Goal: Check status

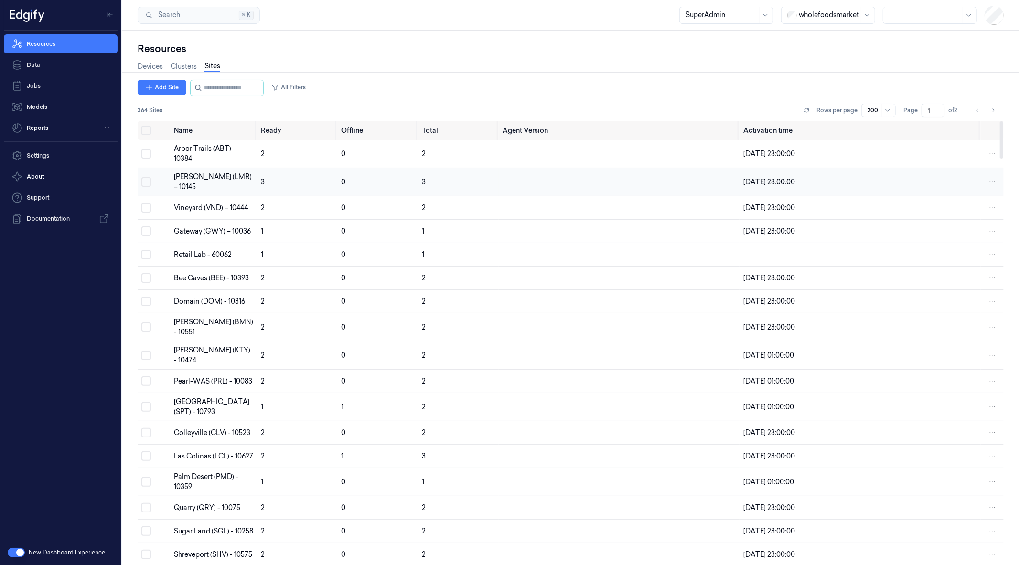
drag, startPoint x: 289, startPoint y: 181, endPoint x: 357, endPoint y: 181, distance: 68.3
click at [289, 181] on td "3" at bounding box center [297, 182] width 81 height 28
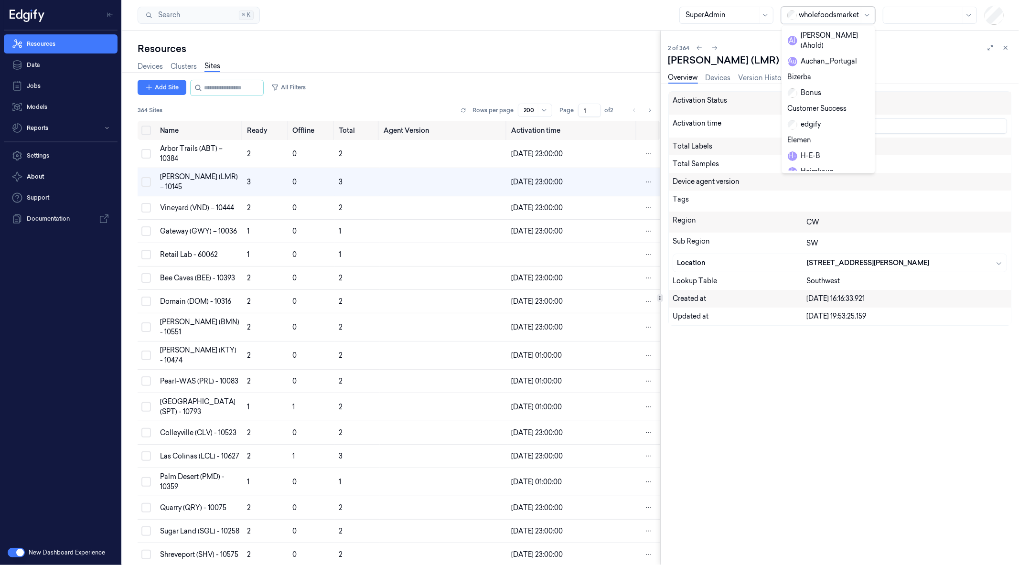
click at [846, 18] on div at bounding box center [829, 15] width 60 height 10
click at [813, 155] on div "waitrose" at bounding box center [808, 160] width 41 height 10
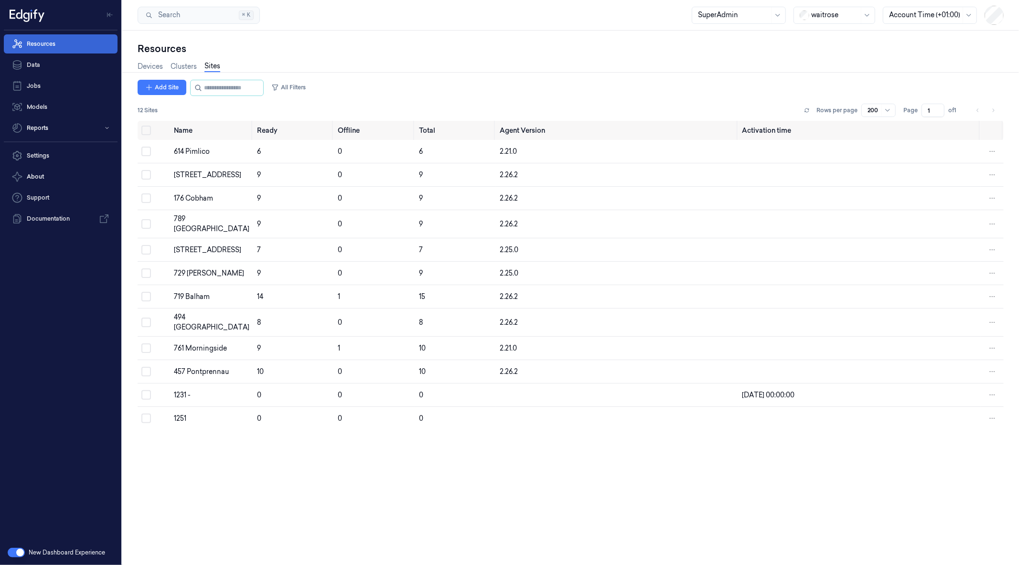
click at [55, 43] on link "Resources" at bounding box center [61, 43] width 114 height 19
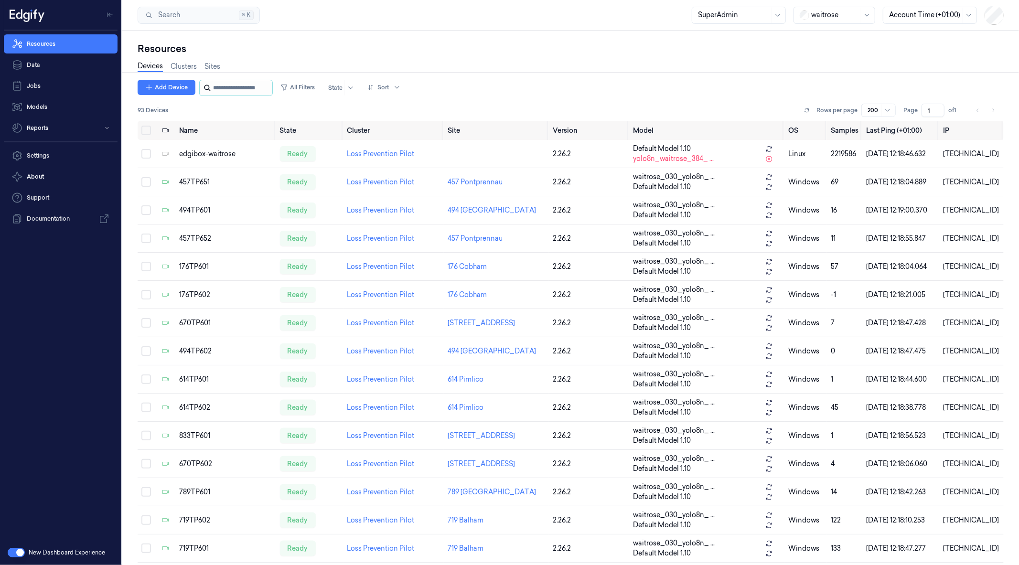
click at [217, 86] on input "string" at bounding box center [241, 87] width 57 height 15
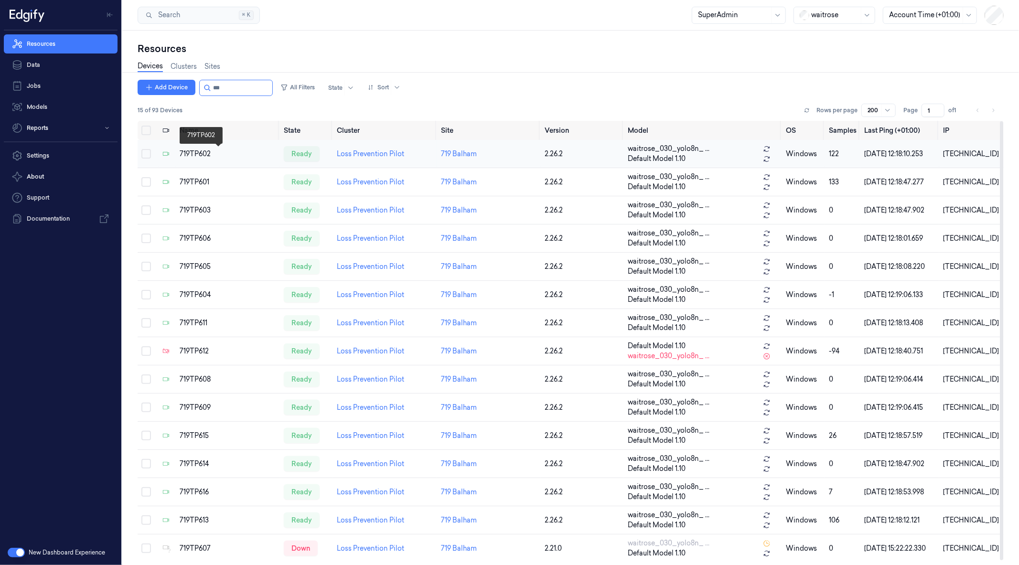
type input "***"
click at [193, 151] on div "719TP602" at bounding box center [228, 154] width 96 height 10
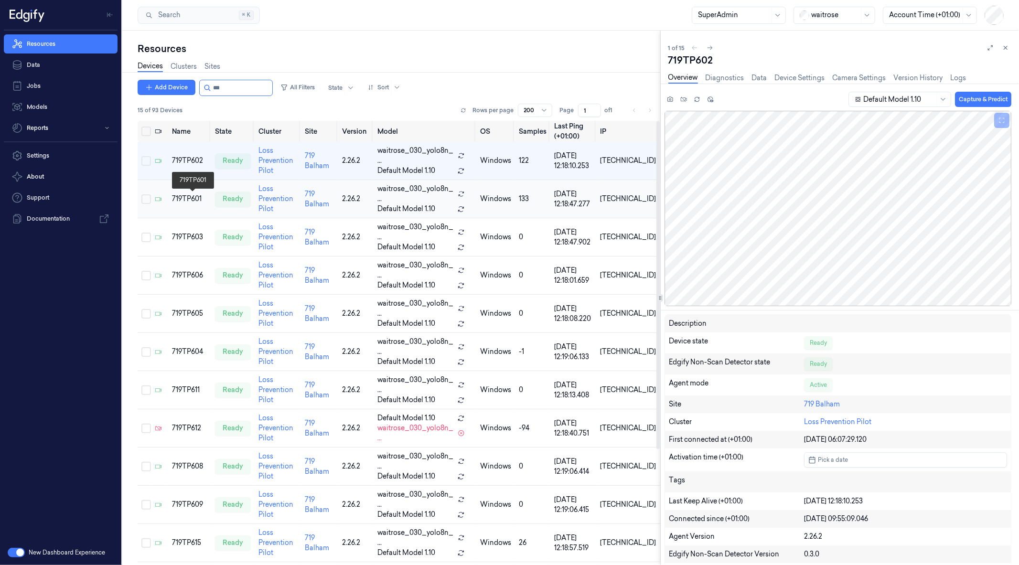
click at [195, 195] on div "719TP601" at bounding box center [189, 199] width 35 height 10
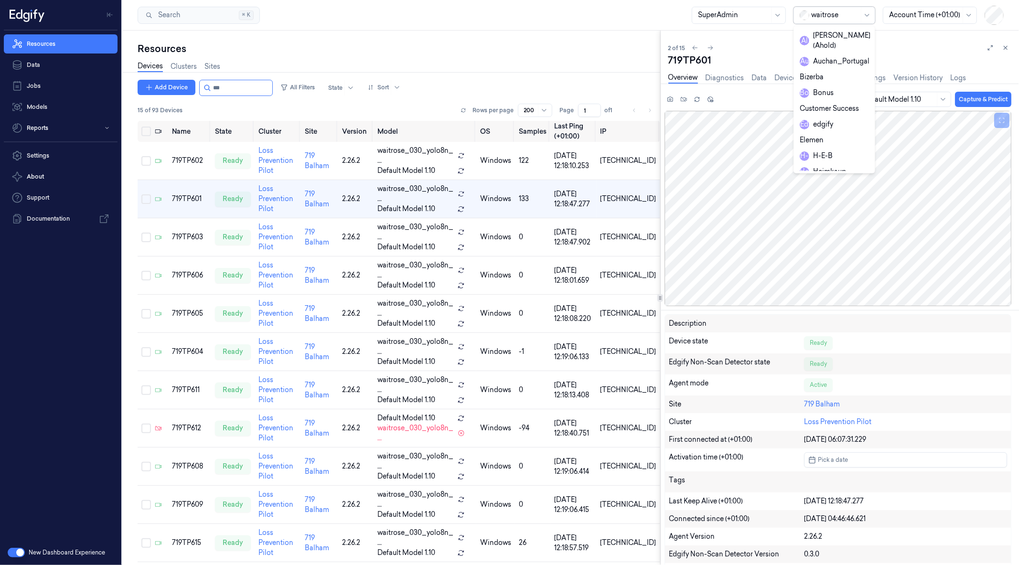
click at [810, 21] on div "waitrose" at bounding box center [834, 15] width 82 height 17
click at [842, 165] on div "wholefoodsmarket" at bounding box center [836, 170] width 74 height 10
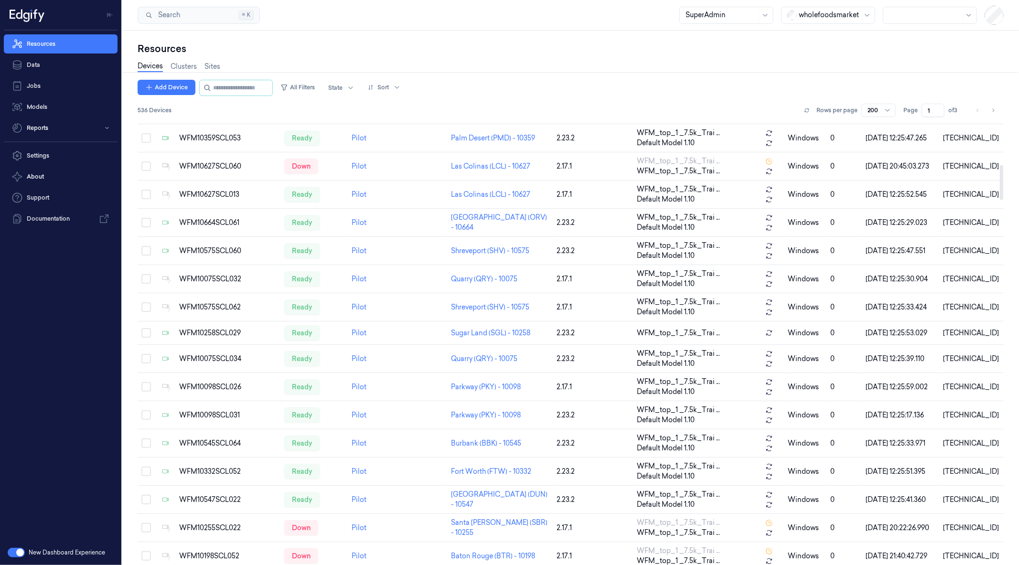
scroll to position [559, 0]
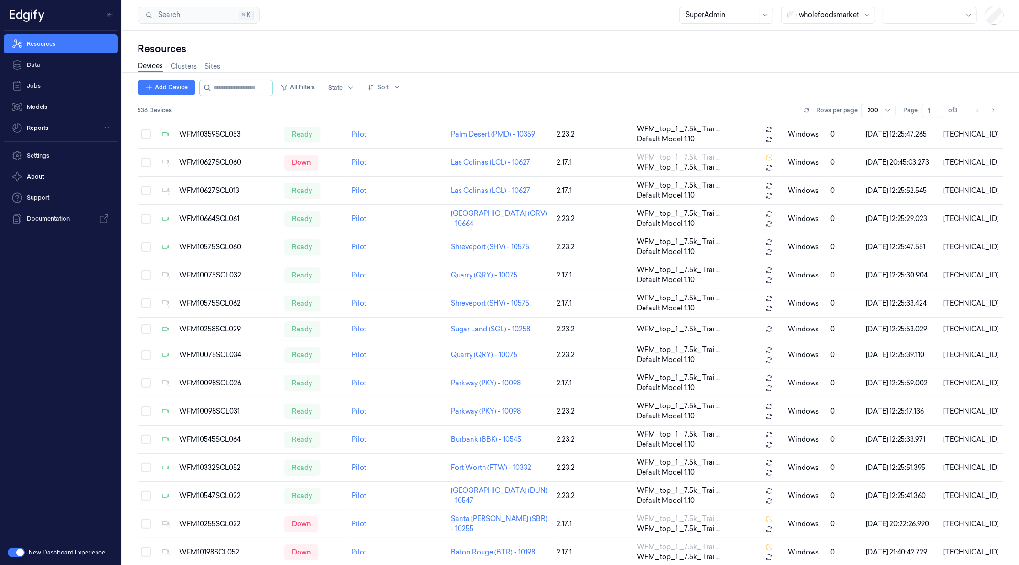
click at [11, 550] on button "button" at bounding box center [16, 553] width 17 height 10
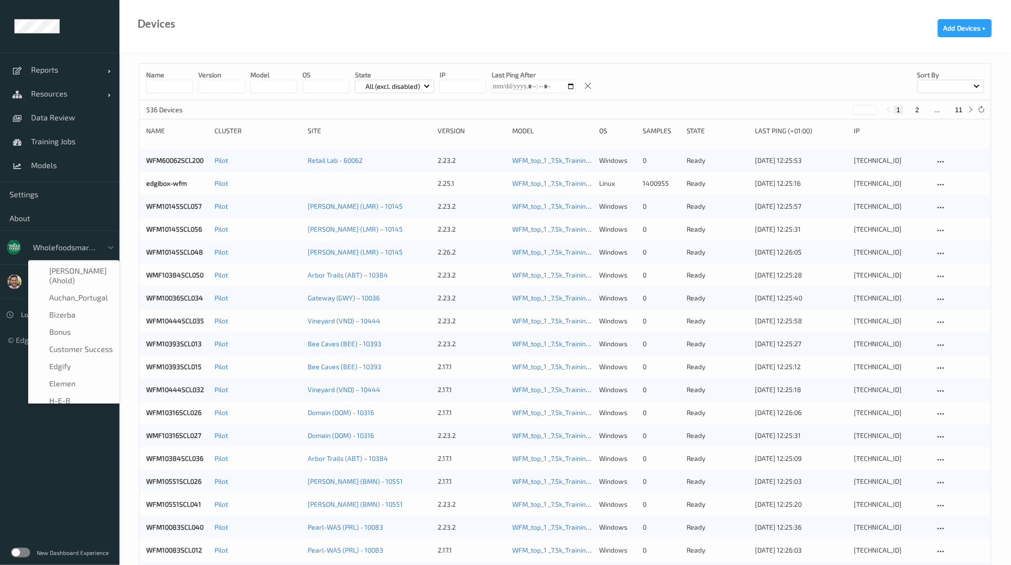
click at [47, 245] on div at bounding box center [65, 247] width 64 height 11
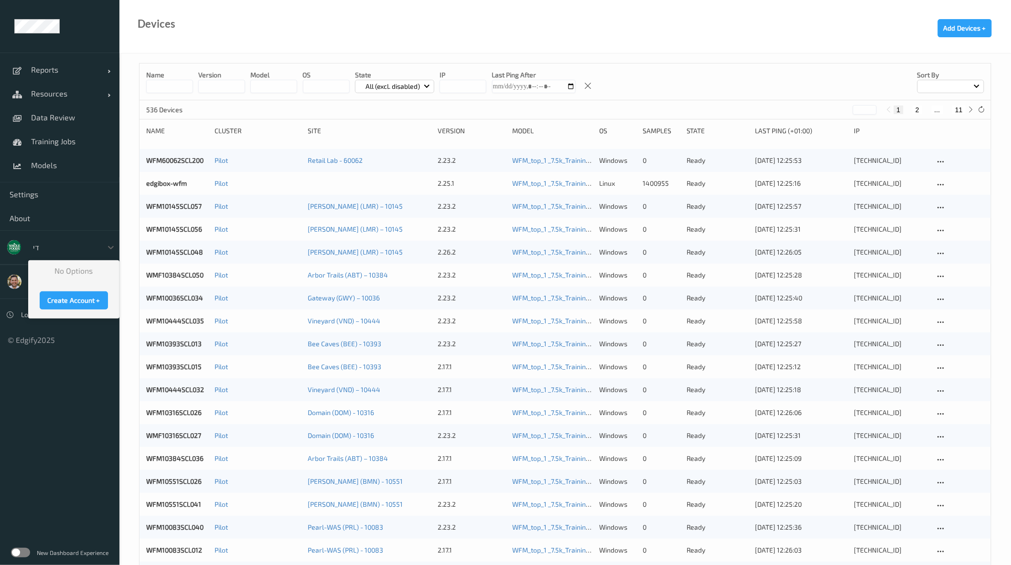
type input "ד"
type input "shu"
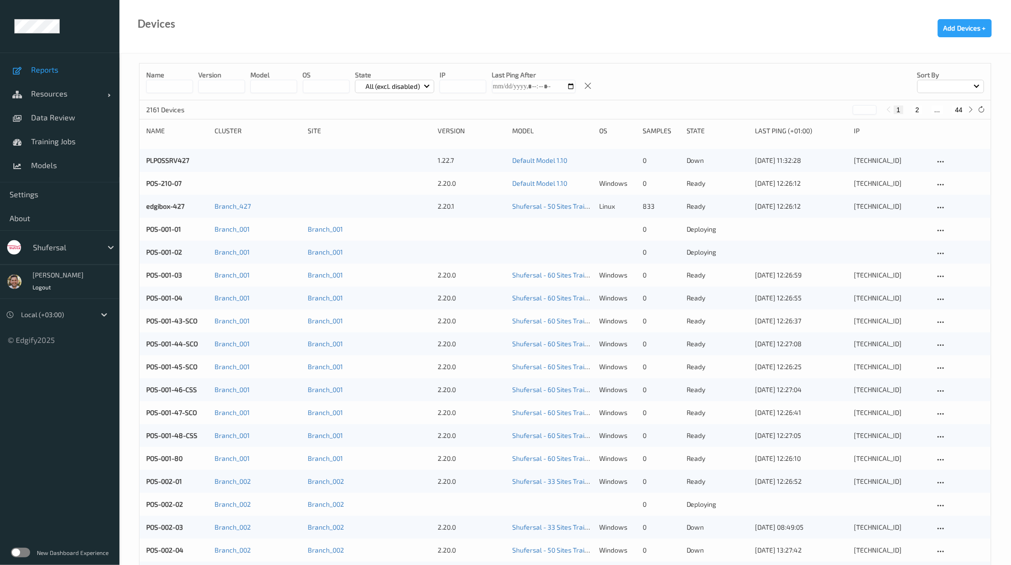
click at [63, 64] on link "Reports" at bounding box center [59, 70] width 119 height 24
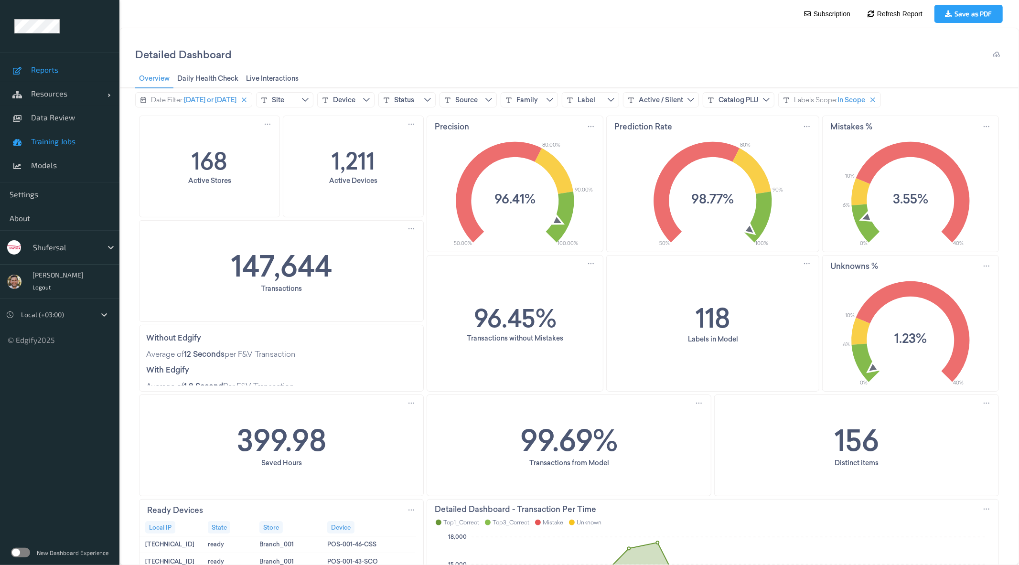
click at [65, 137] on span "Training Jobs" at bounding box center [70, 142] width 79 height 10
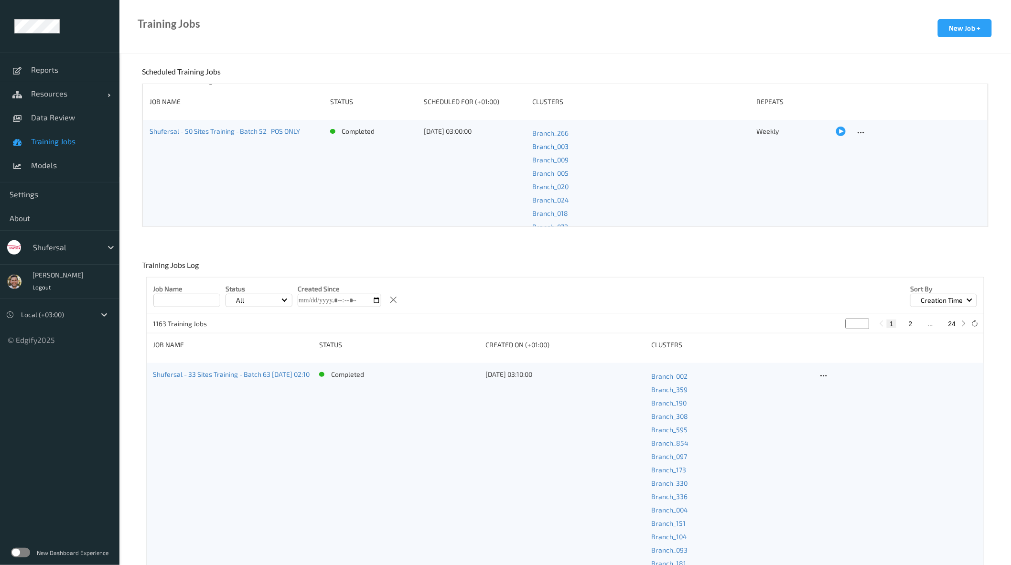
scroll to position [16, 0]
click at [836, 131] on div at bounding box center [841, 129] width 10 height 10
click at [279, 371] on link "Shufersal - 50 Sites Training - Batch 52_ POS ONLY [DATE] 11:27" at bounding box center [247, 374] width 189 height 8
